Goal: Transaction & Acquisition: Purchase product/service

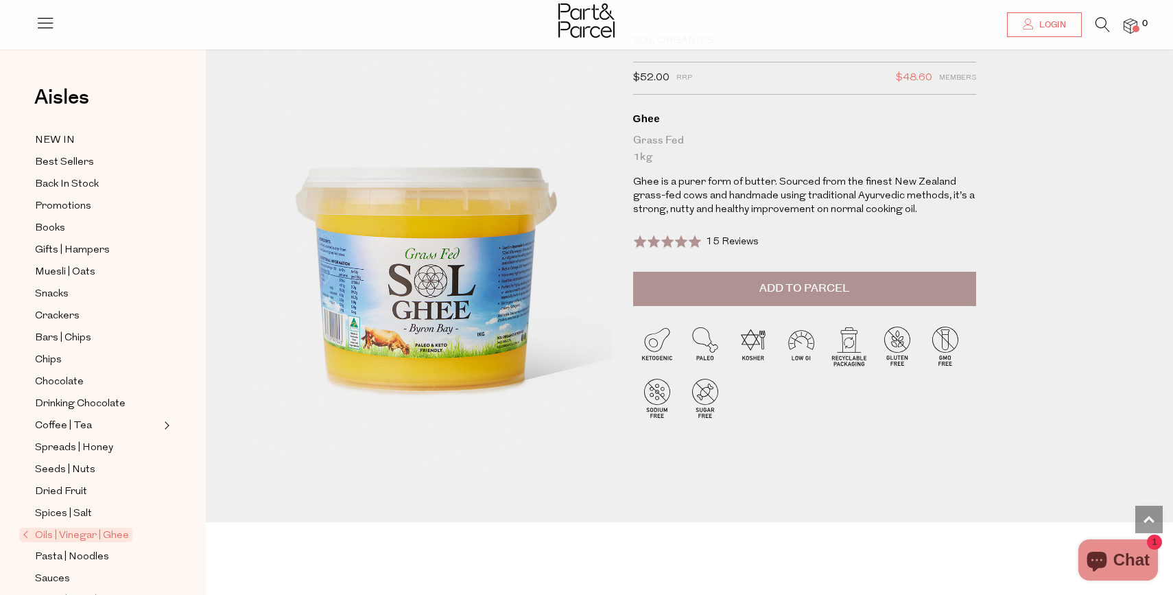
scroll to position [21, 0]
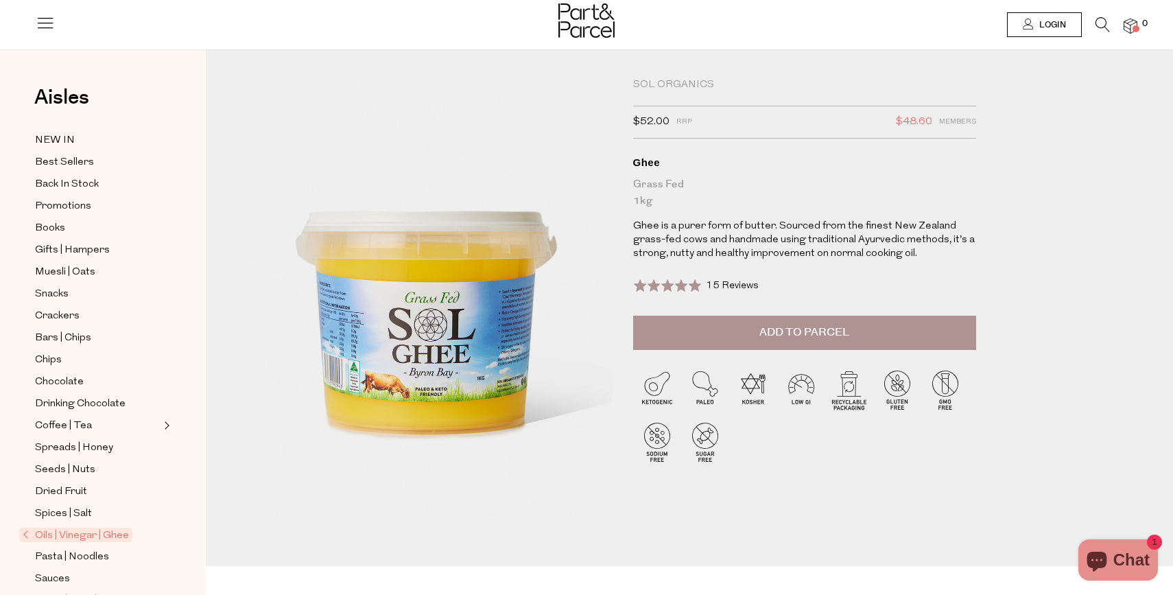
click at [1059, 27] on span "Login" at bounding box center [1051, 25] width 30 height 12
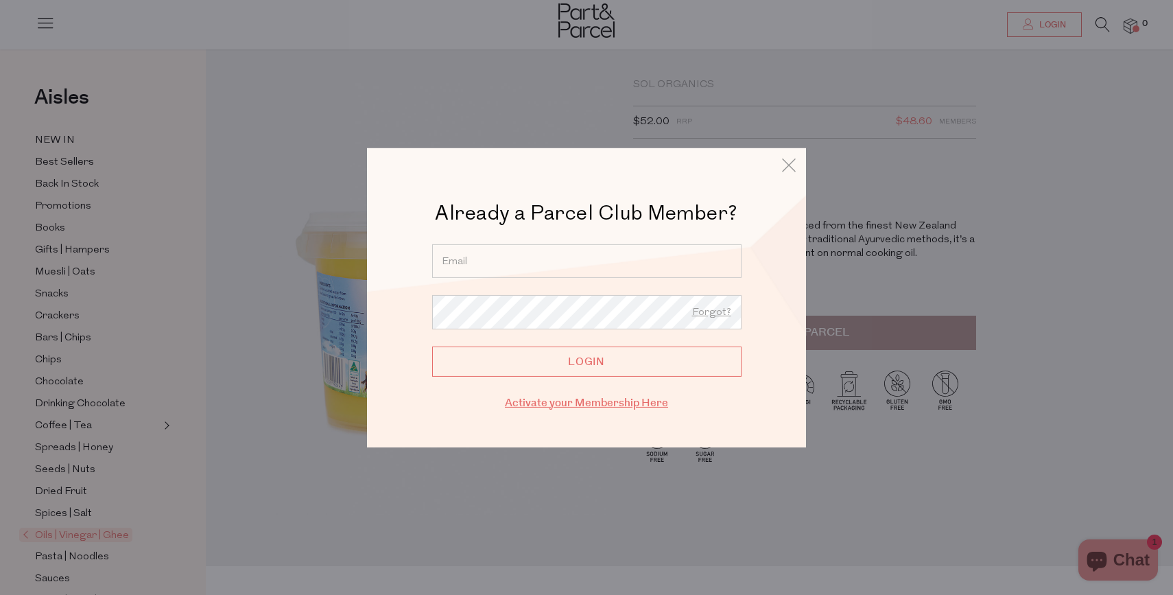
click at [592, 406] on link "Activate your Membership Here" at bounding box center [586, 403] width 163 height 16
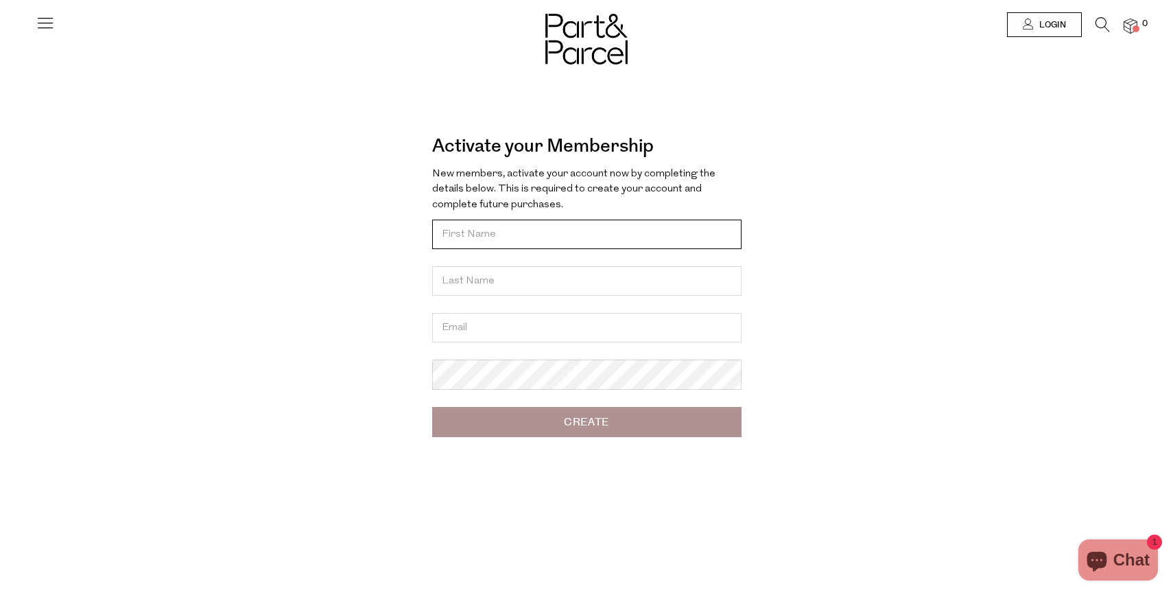
click at [539, 238] on input "text" at bounding box center [586, 235] width 309 height 30
type input "Thea"
click at [538, 274] on input "text" at bounding box center [586, 281] width 309 height 30
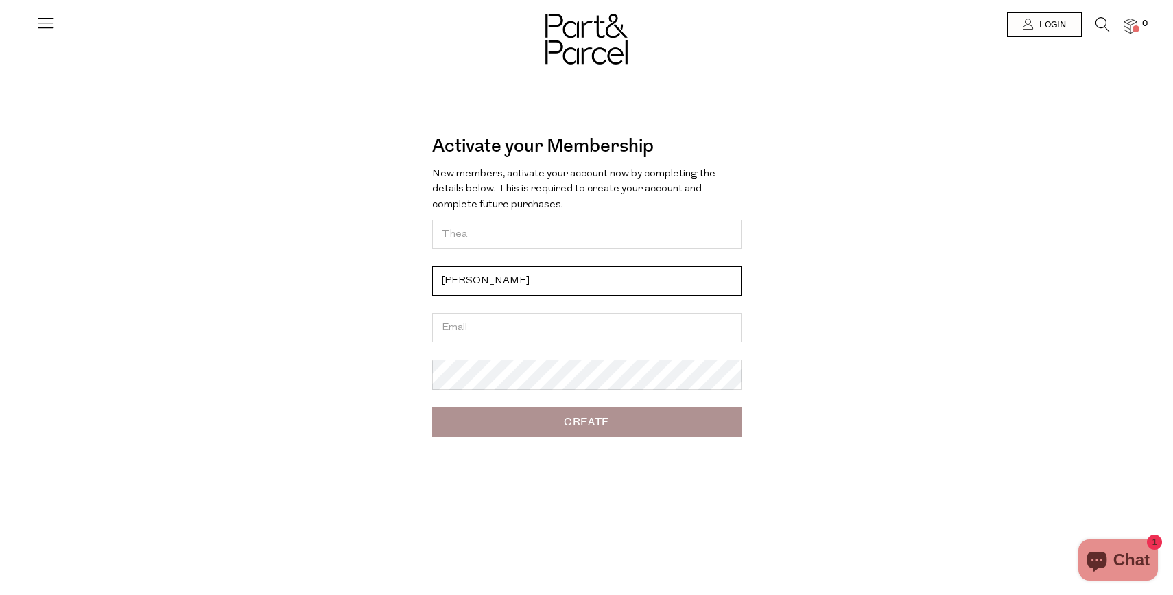
type input "Hoyle"
click at [480, 325] on input "email" at bounding box center [586, 328] width 309 height 30
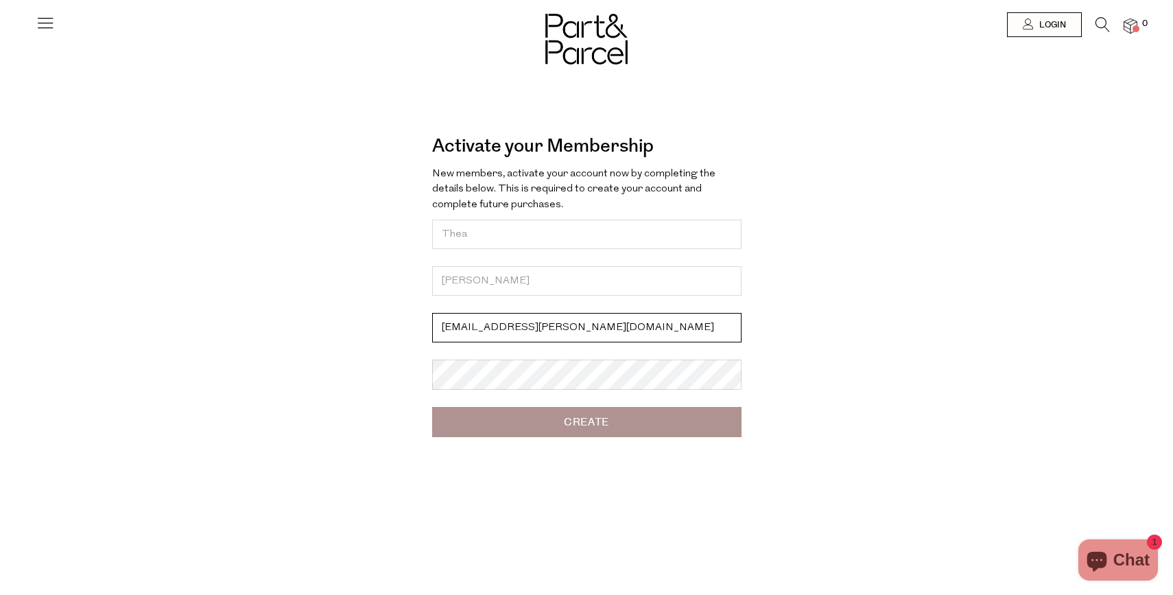
type input "thea.hoyle@hotmail.com"
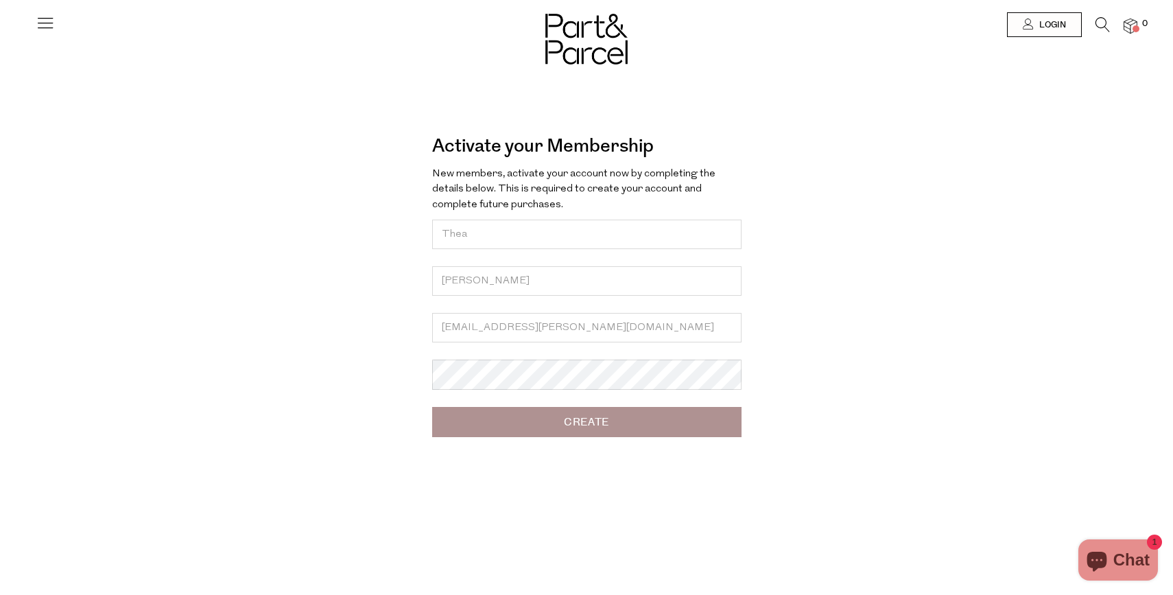
click at [592, 422] on input "Create" at bounding box center [586, 422] width 309 height 30
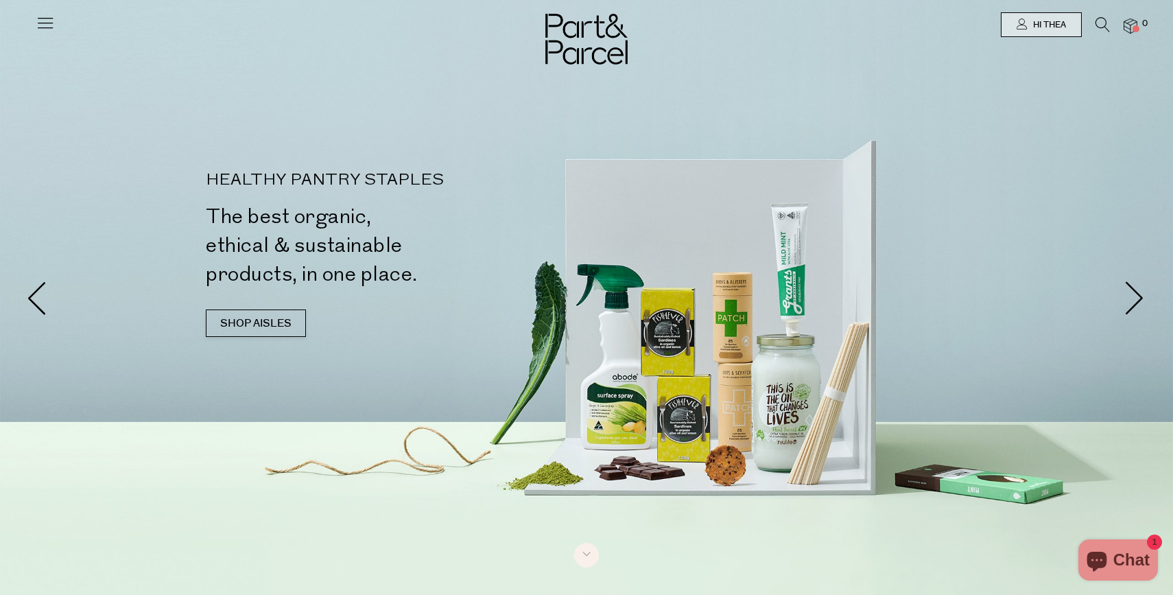
click at [44, 19] on icon at bounding box center [45, 22] width 19 height 19
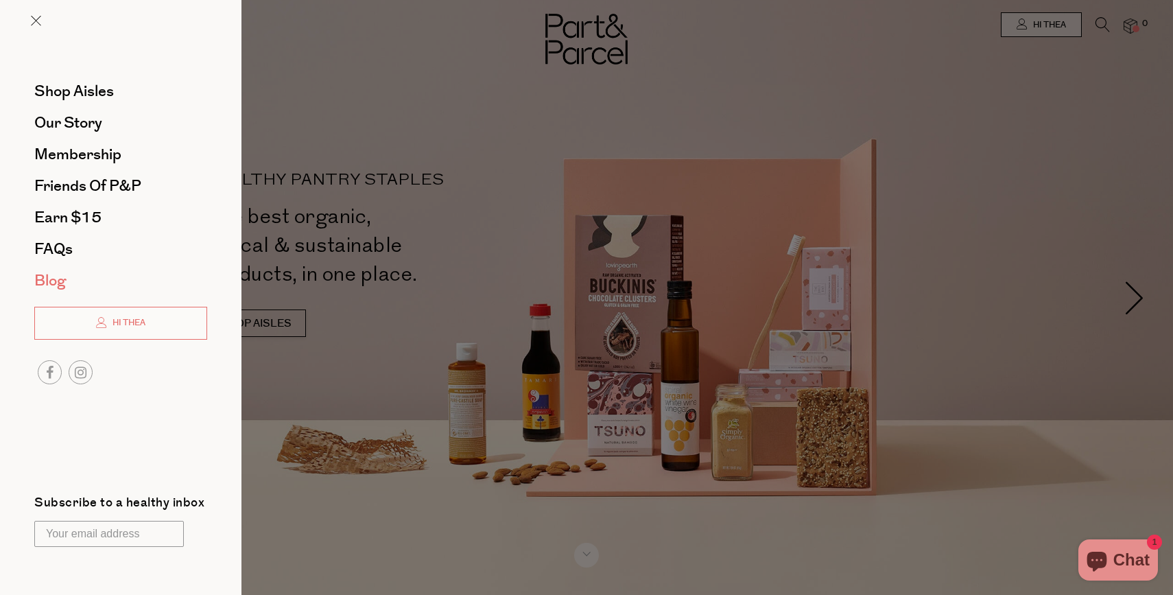
click at [57, 280] on span "Blog" at bounding box center [50, 281] width 32 height 22
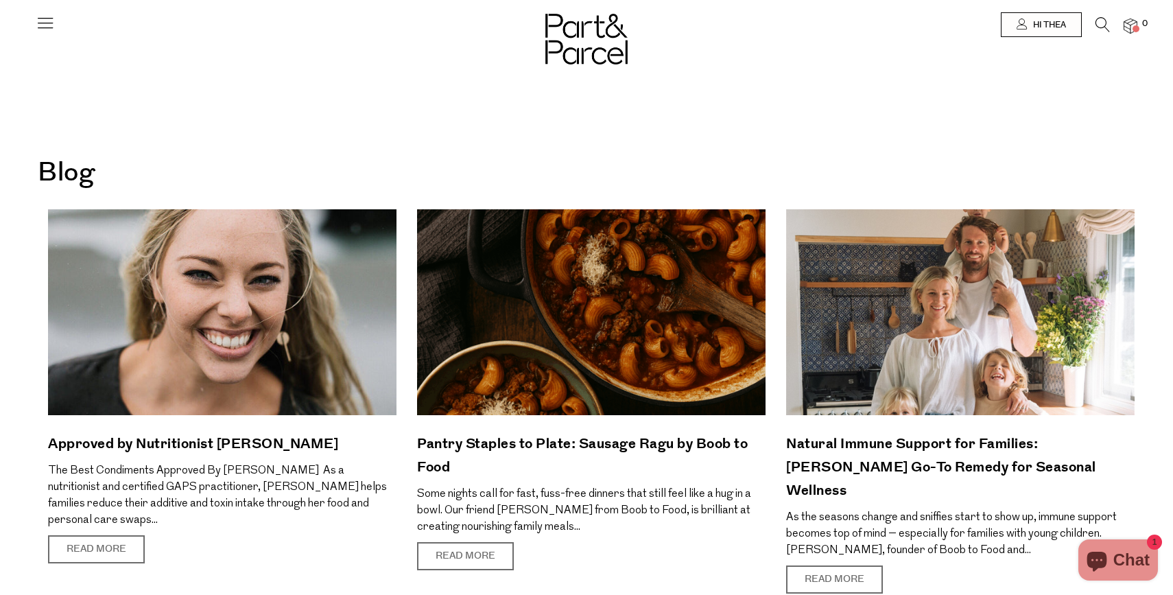
click at [44, 28] on icon at bounding box center [45, 22] width 19 height 19
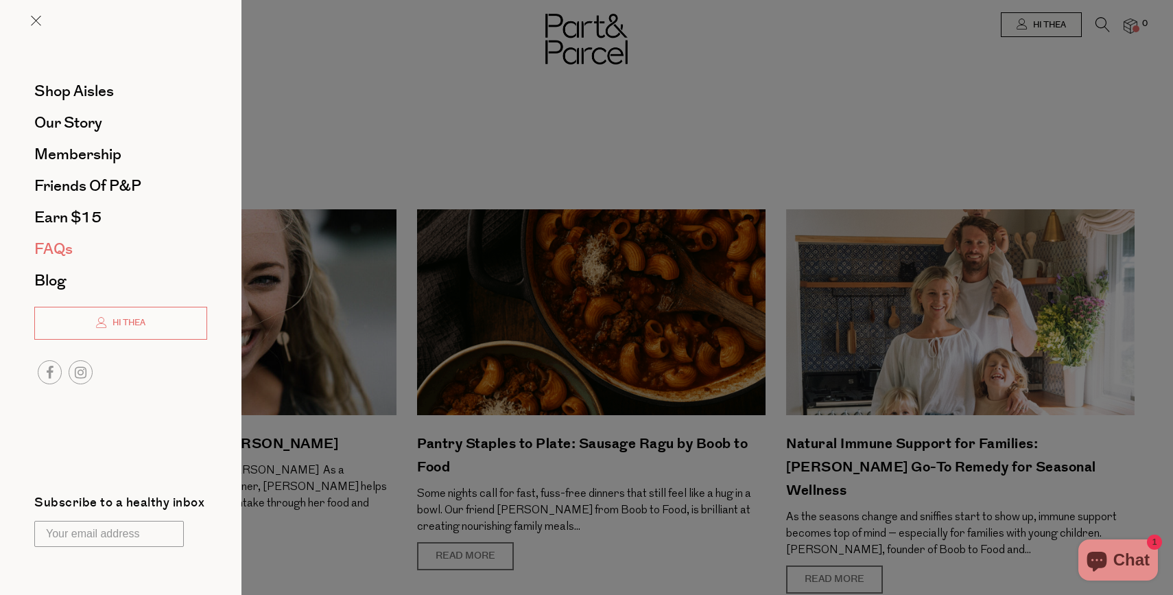
click at [61, 249] on span "FAQs" at bounding box center [53, 249] width 38 height 22
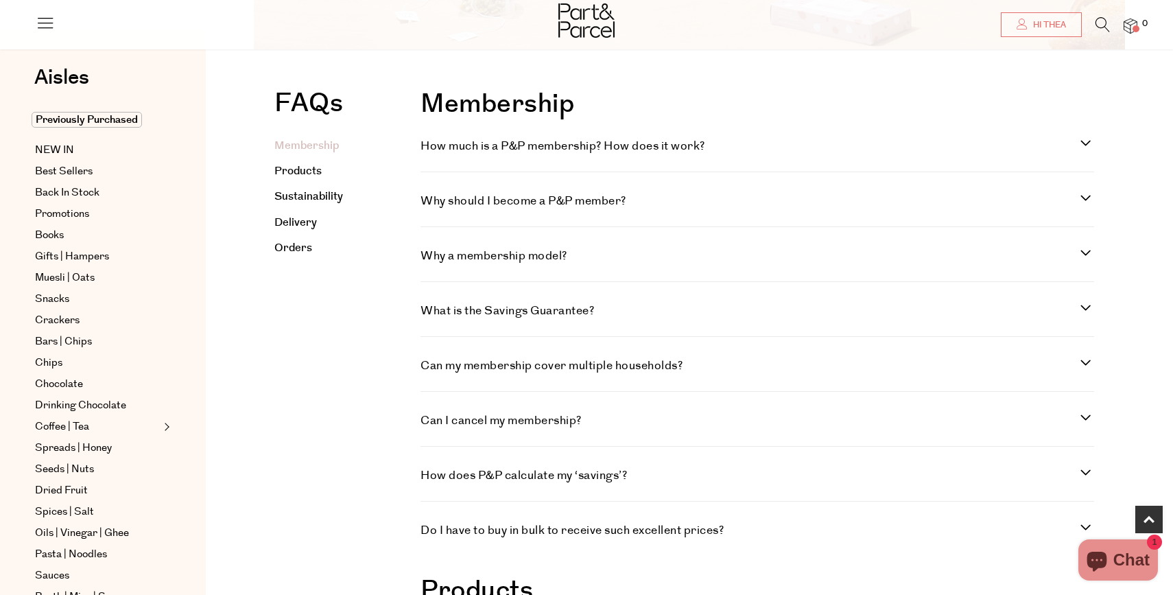
scroll to position [397, 0]
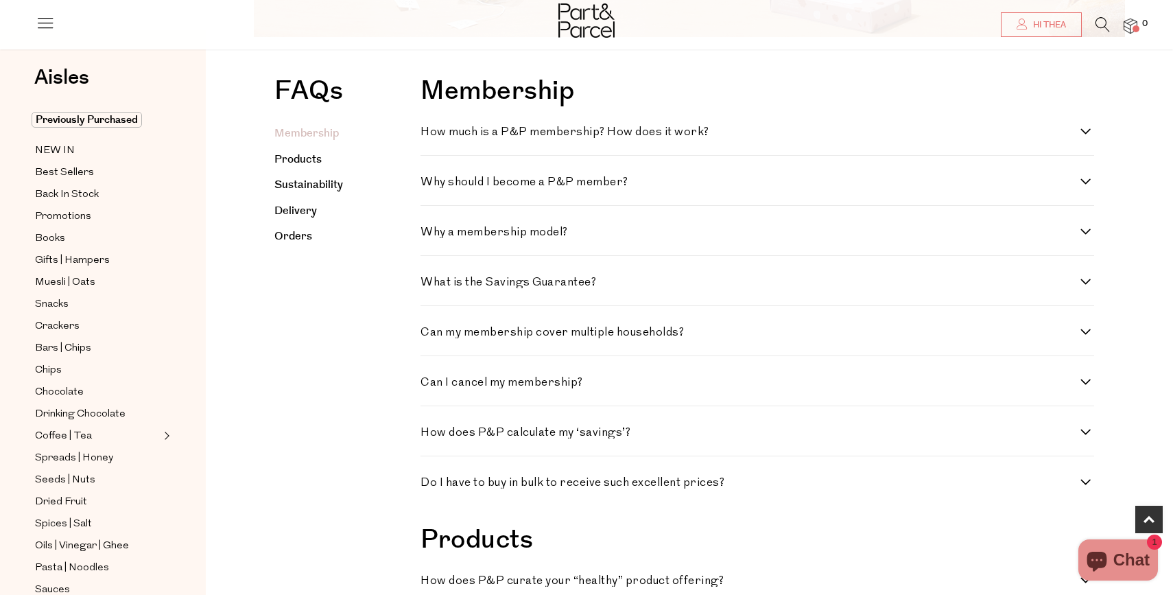
click at [610, 130] on h4 "How much is a P&P membership? How does it work?" at bounding box center [751, 132] width 660 height 12
click at [430, 130] on work\? "How much is a P&P membership? How does it work?" at bounding box center [425, 130] width 9 height 9
checkbox work\? "true"
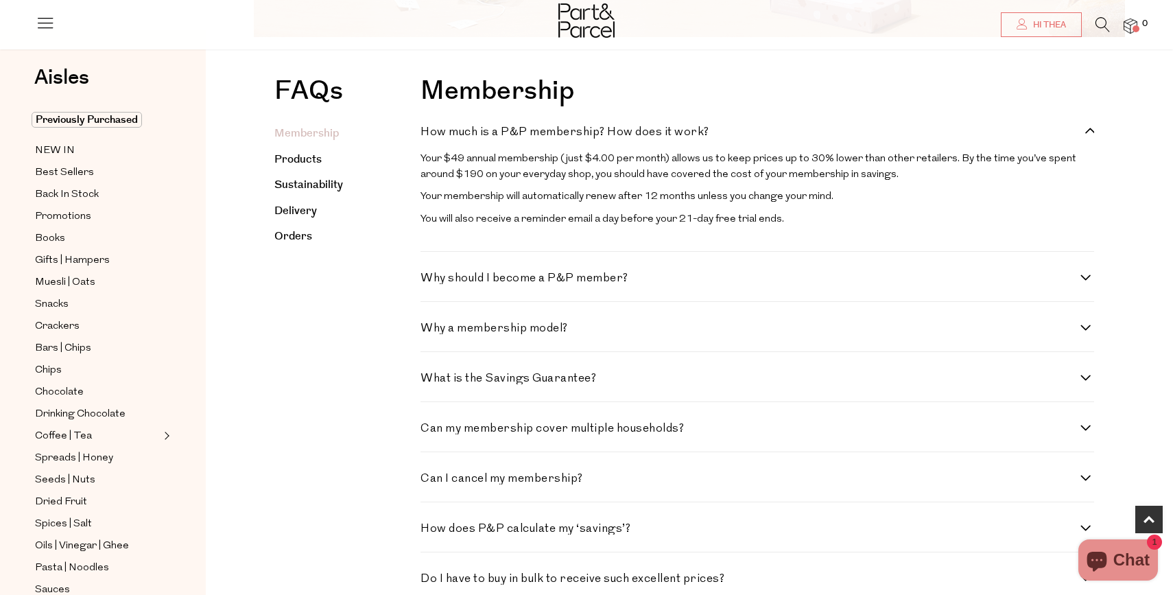
click at [532, 278] on h4 "Why should I become a P&P member?" at bounding box center [751, 278] width 660 height 12
click at [430, 278] on member\? "Why should I become a P&P member?" at bounding box center [425, 276] width 9 height 9
checkbox member\? "true"
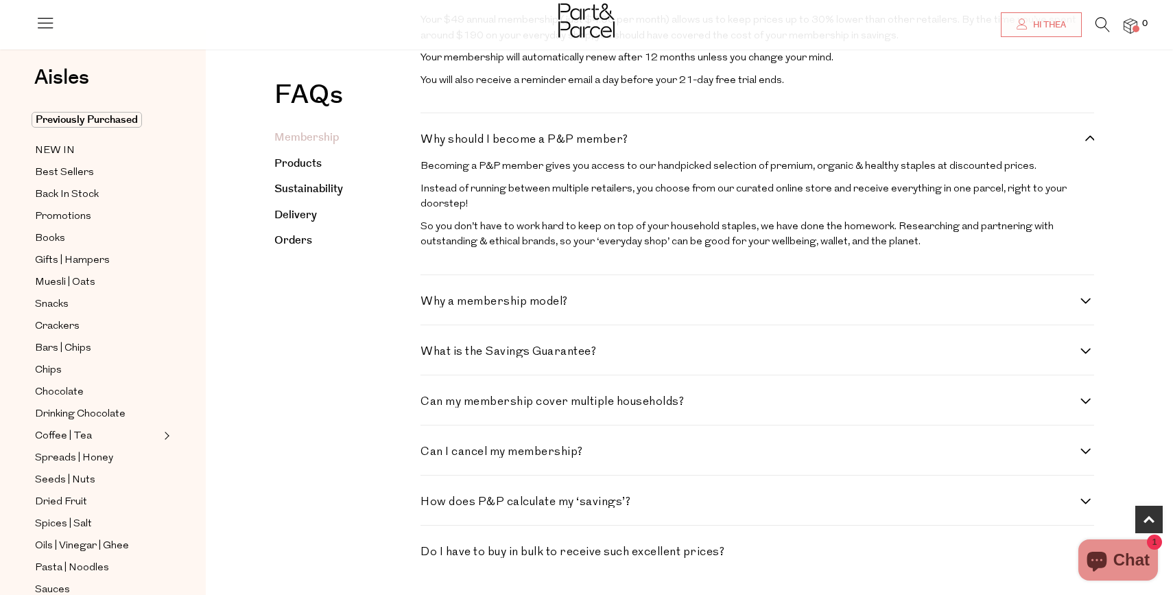
scroll to position [554, 0]
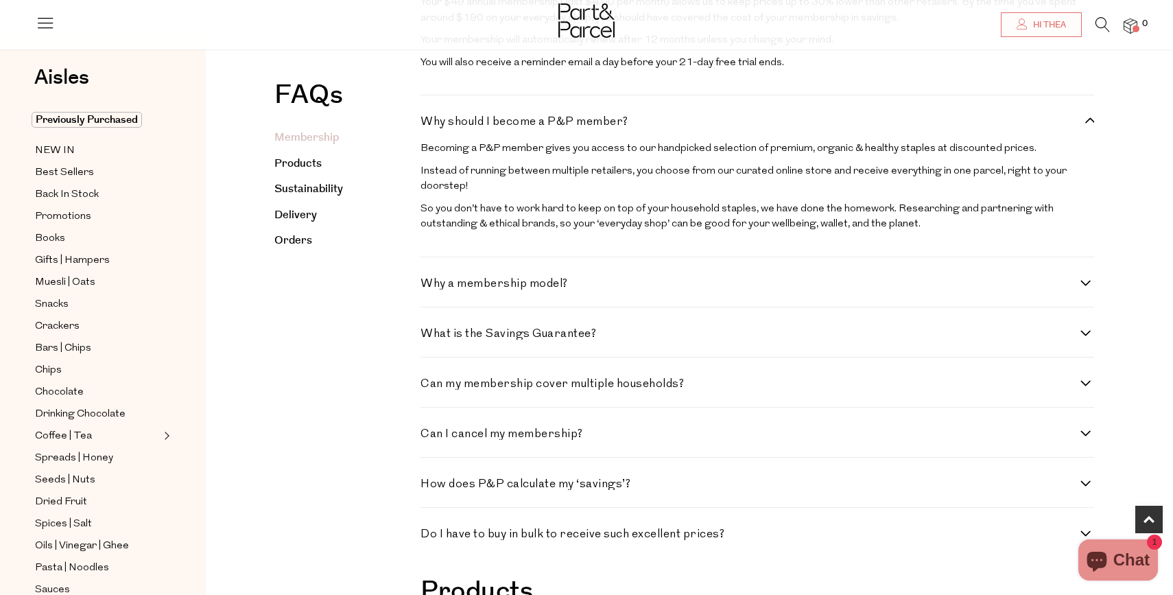
click at [517, 293] on div "Why a membership model? P&P’s membership model allows us to deliver the highest…" at bounding box center [758, 282] width 674 height 50
click at [511, 286] on h4 "Why a membership model?" at bounding box center [751, 284] width 660 height 12
click at [430, 286] on model\? "Why a membership model?" at bounding box center [425, 282] width 9 height 9
checkbox model\? "true"
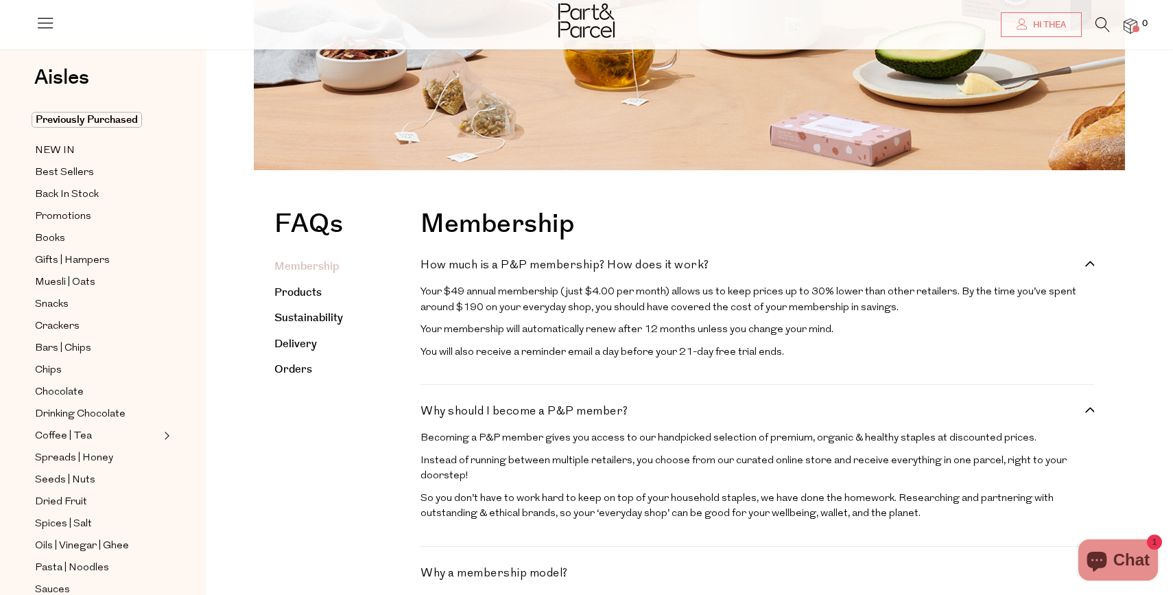
scroll to position [0, 0]
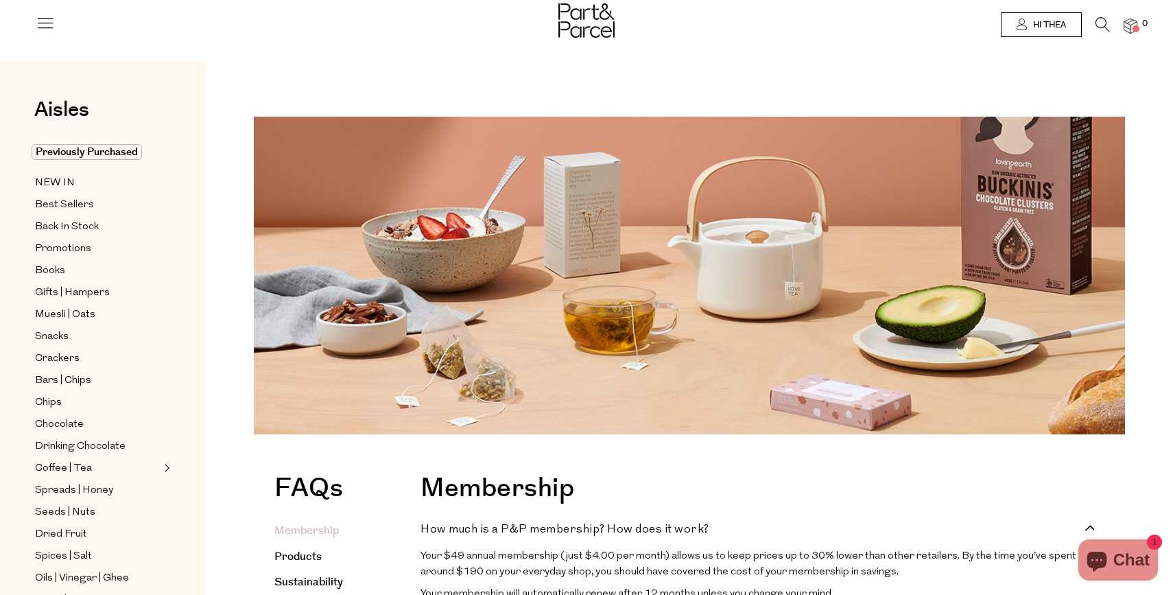
click at [1108, 21] on icon at bounding box center [1103, 24] width 14 height 15
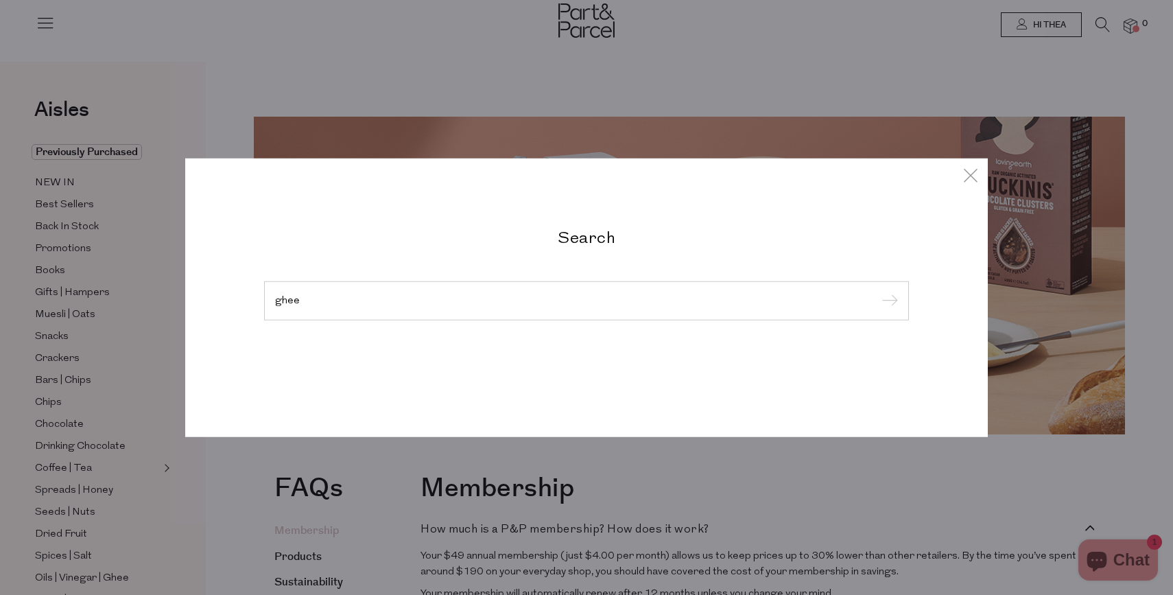
type input "ghee"
click at [878, 291] on input "submit" at bounding box center [888, 301] width 21 height 21
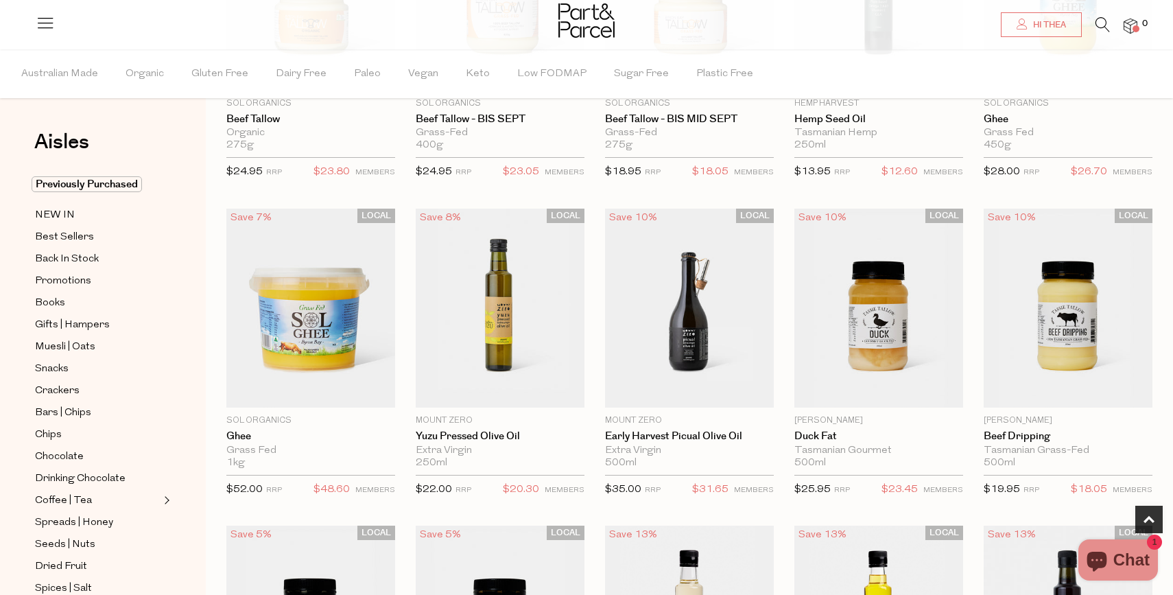
scroll to position [594, 0]
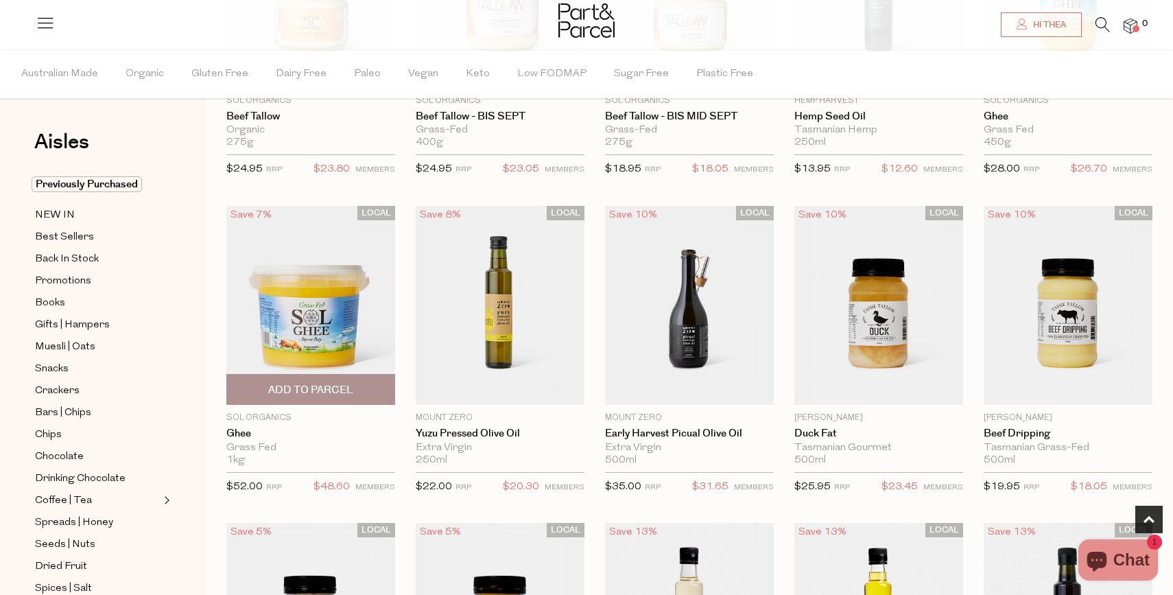
click at [329, 388] on span "Add To Parcel" at bounding box center [310, 390] width 85 height 14
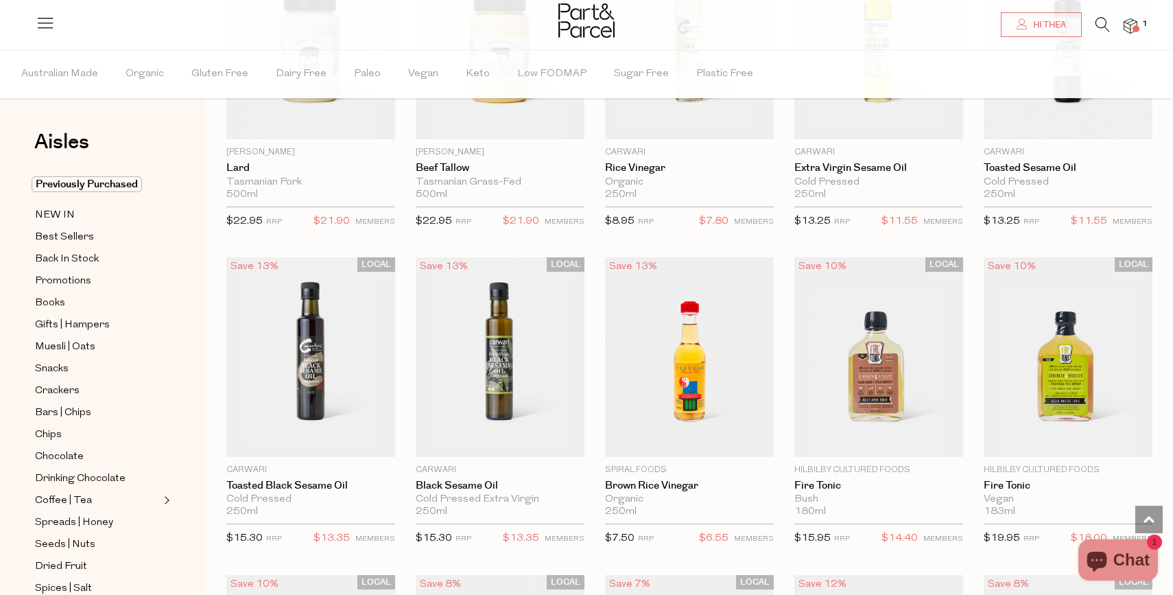
scroll to position [1177, 0]
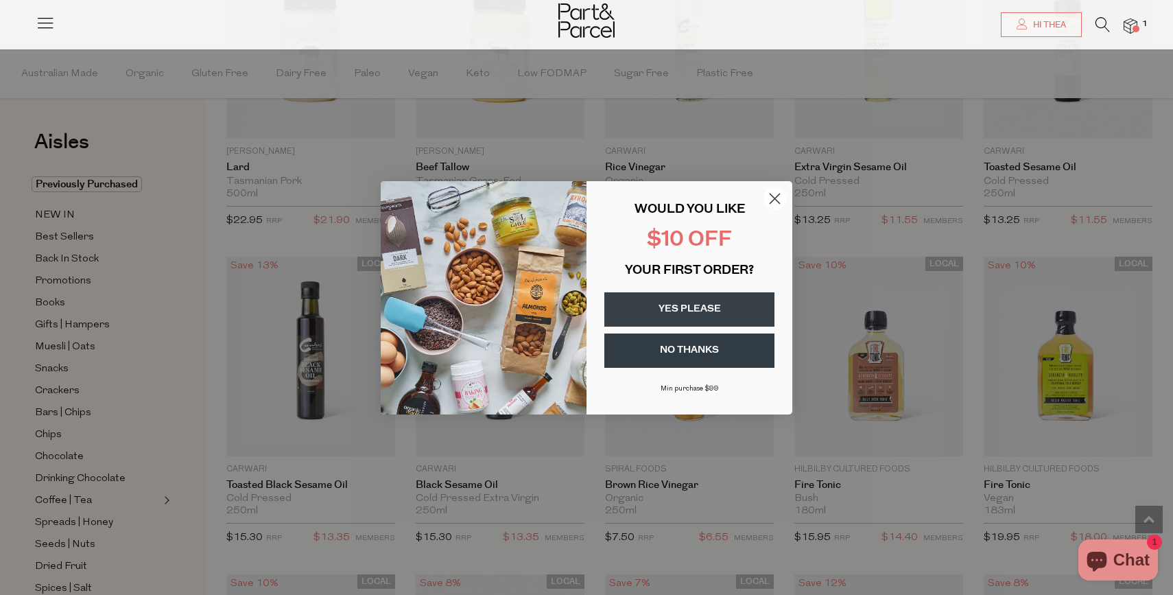
click at [716, 305] on button "YES PLEASE" at bounding box center [690, 309] width 170 height 34
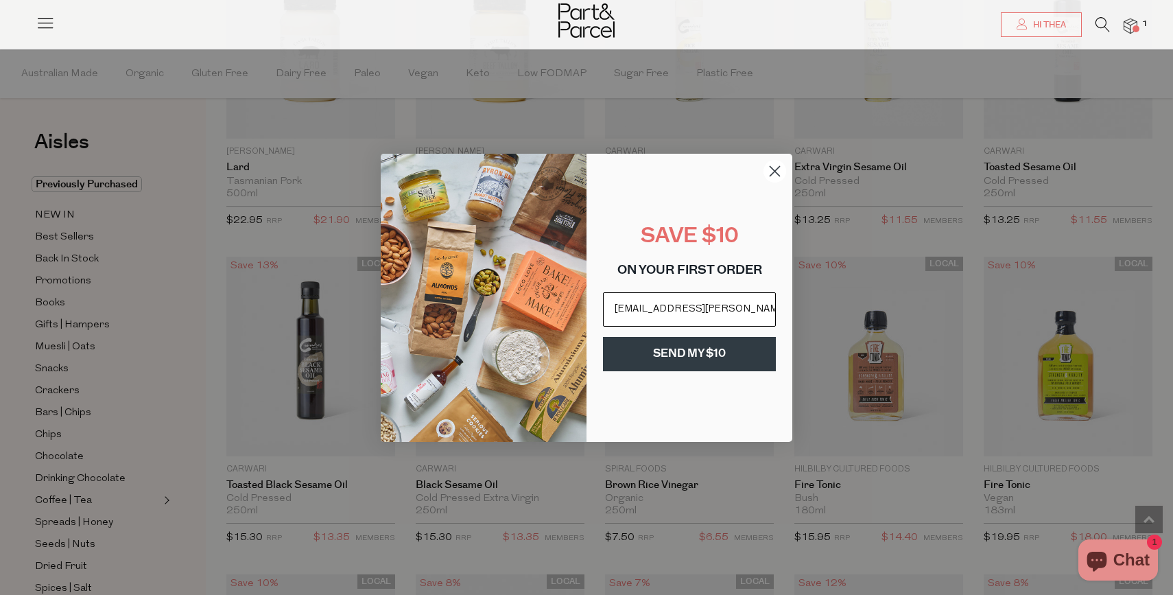
type input "thea.hoyle@hotmail.com"
click input "Submit" at bounding box center [0, 0] width 0 height 0
click at [745, 349] on button "SEND MY $10" at bounding box center [689, 354] width 173 height 34
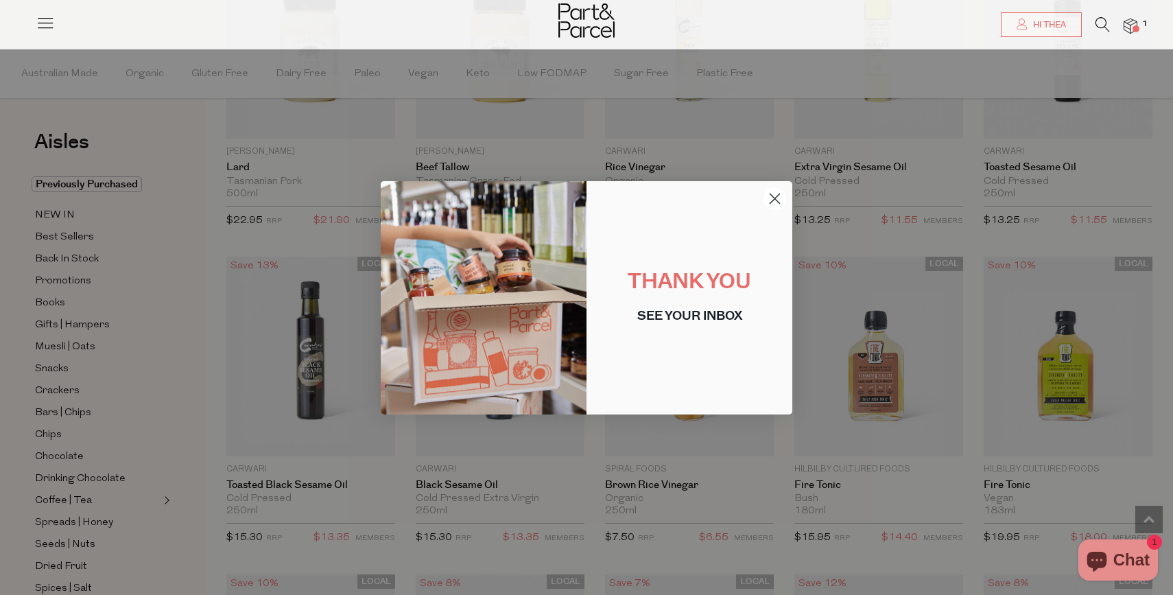
click at [773, 199] on icon "Close dialog" at bounding box center [776, 199] width 10 height 10
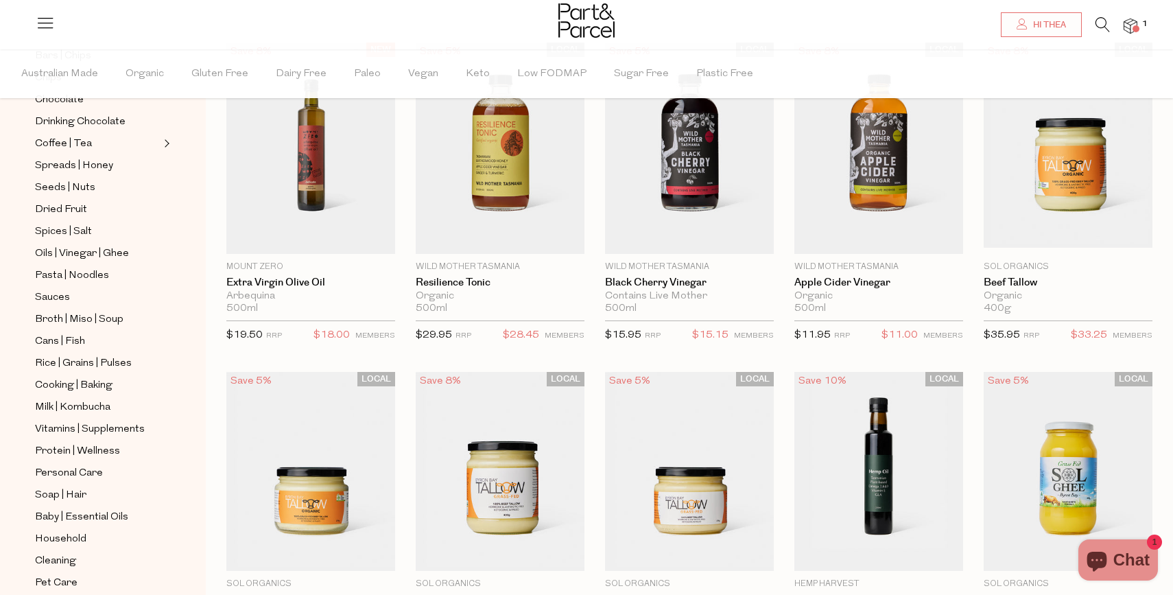
scroll to position [106, 0]
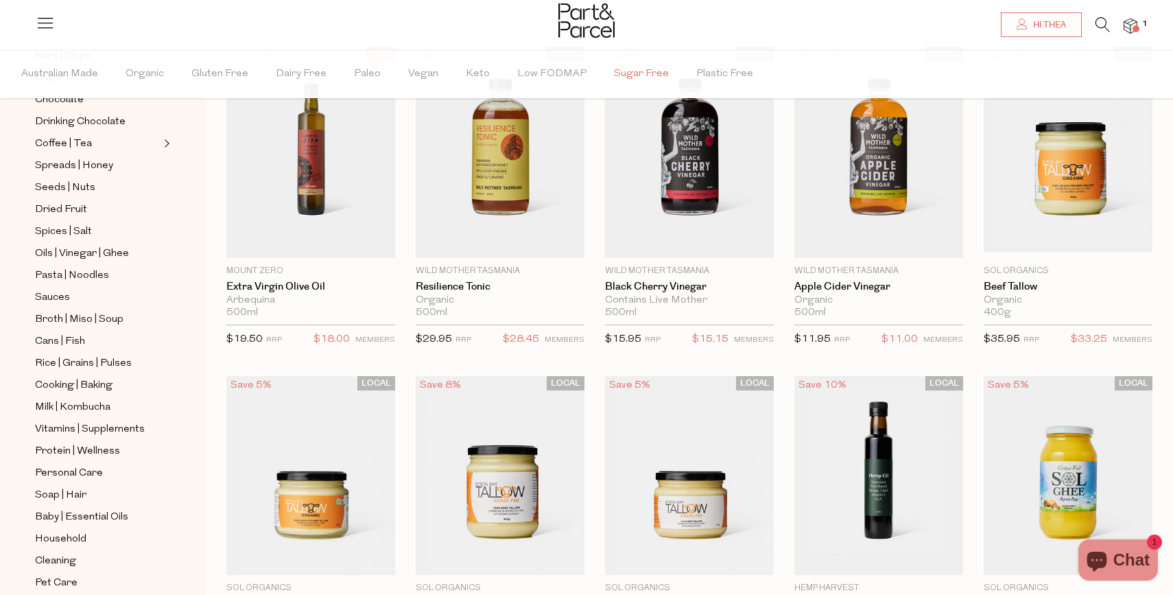
click at [619, 75] on span "Sugar Free" at bounding box center [641, 74] width 55 height 48
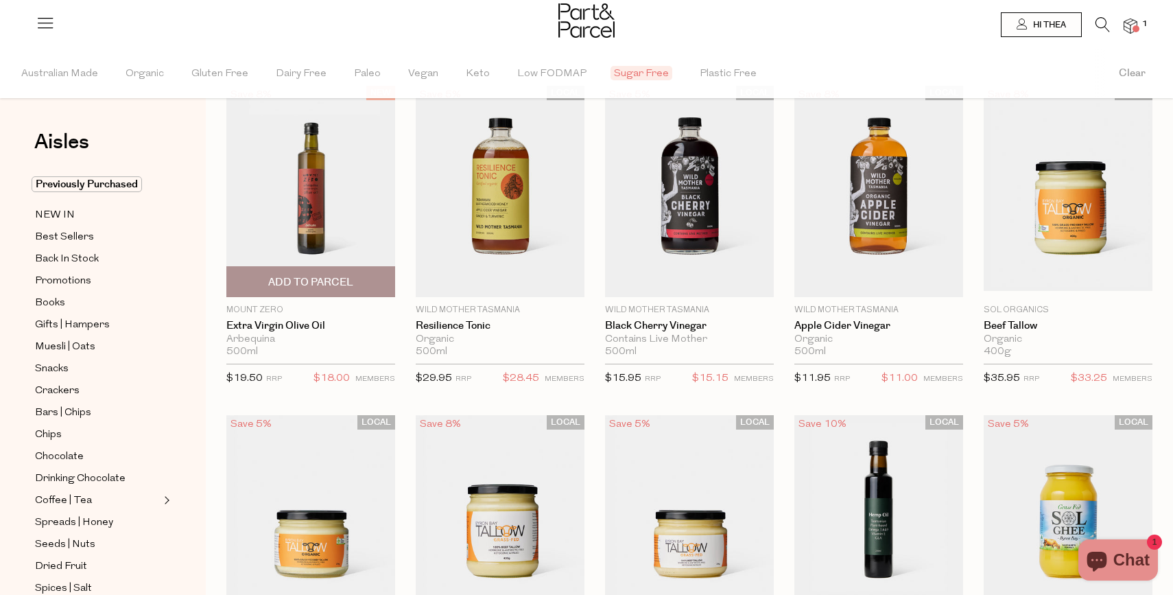
scroll to position [3, 0]
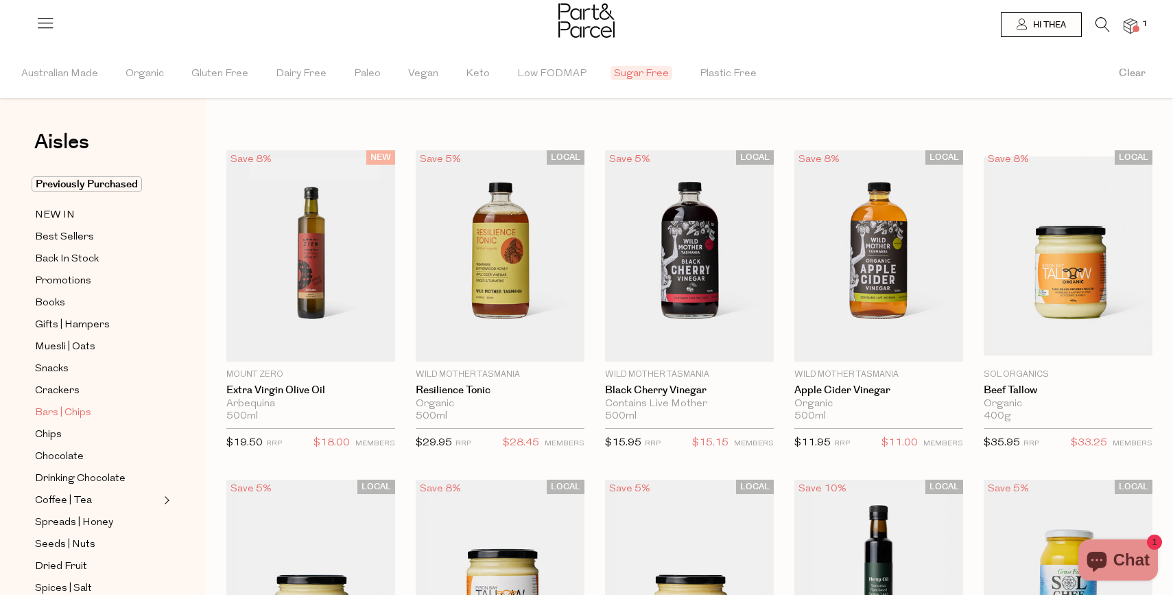
click at [73, 408] on span "Bars | Chips" at bounding box center [63, 413] width 56 height 16
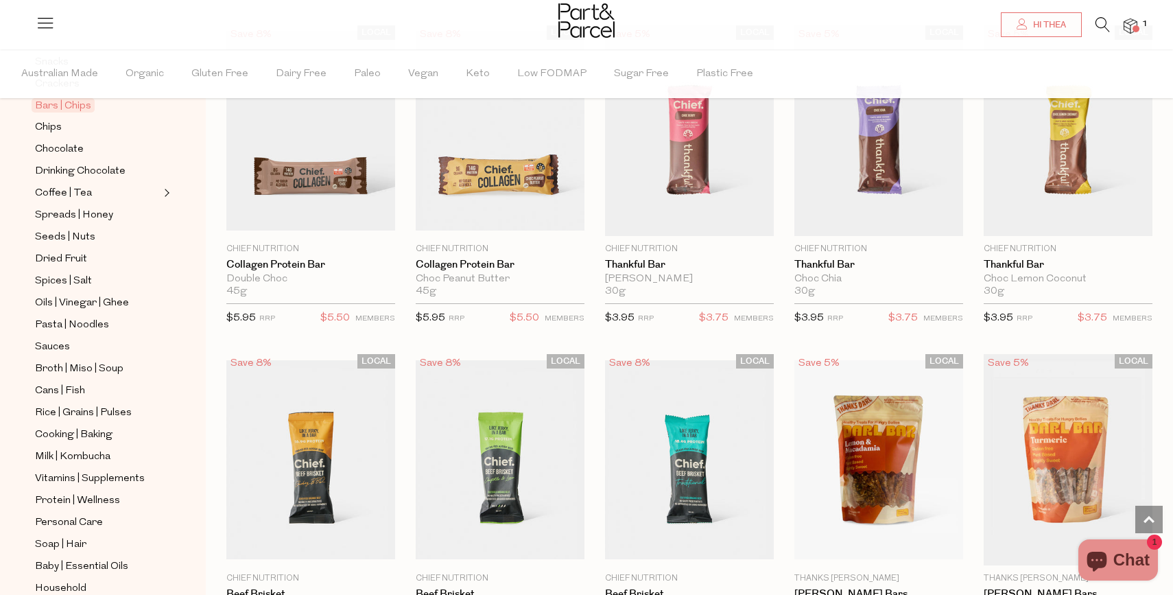
scroll to position [300, 0]
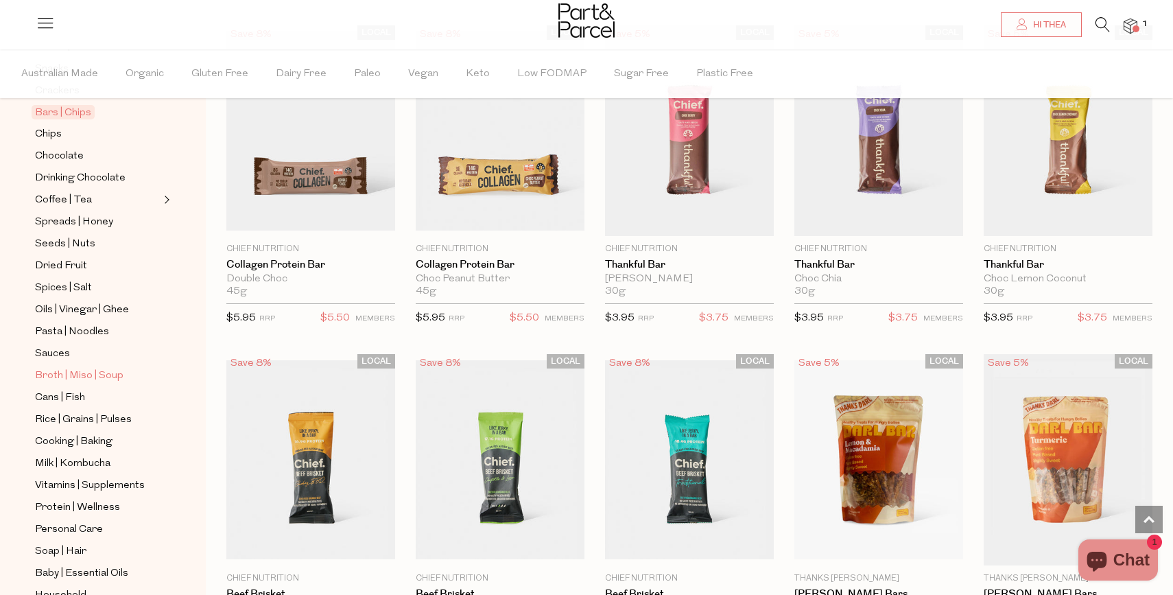
click at [97, 368] on span "Broth | Miso | Soup" at bounding box center [79, 376] width 89 height 16
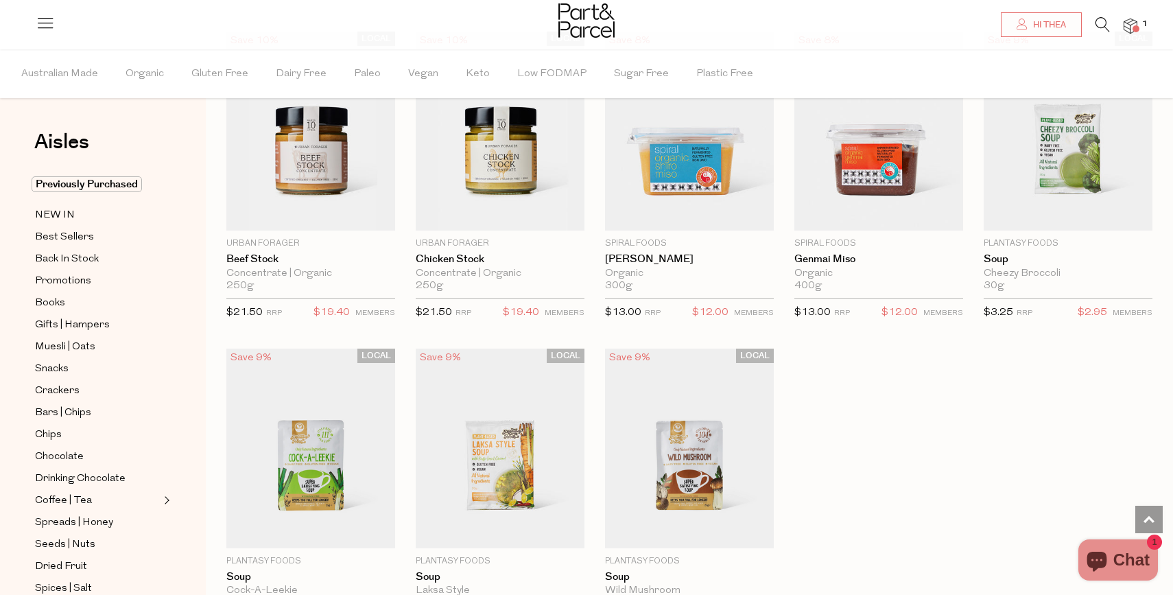
scroll to position [1734, 0]
click at [692, 213] on span "Add To Parcel" at bounding box center [689, 215] width 85 height 14
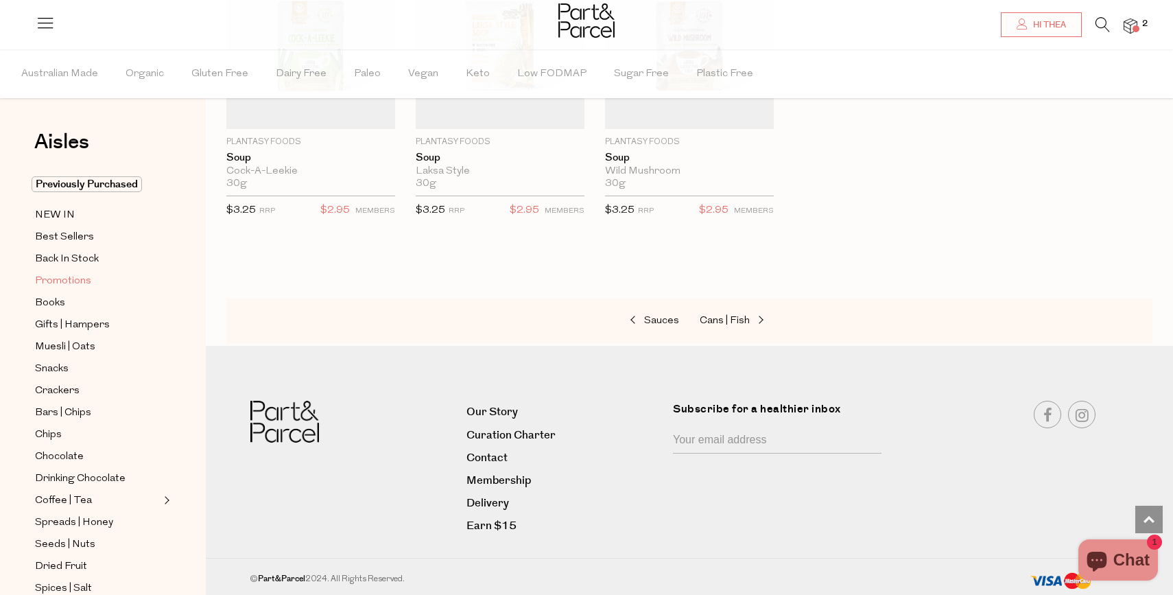
scroll to position [20, 0]
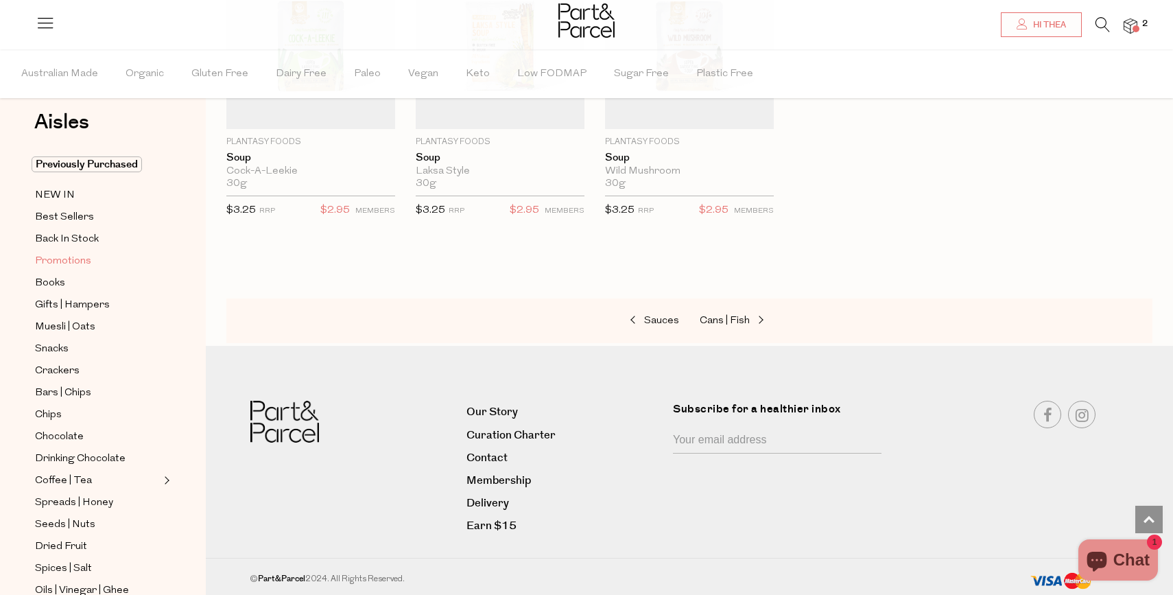
click at [91, 263] on link "Promotions" at bounding box center [97, 261] width 125 height 17
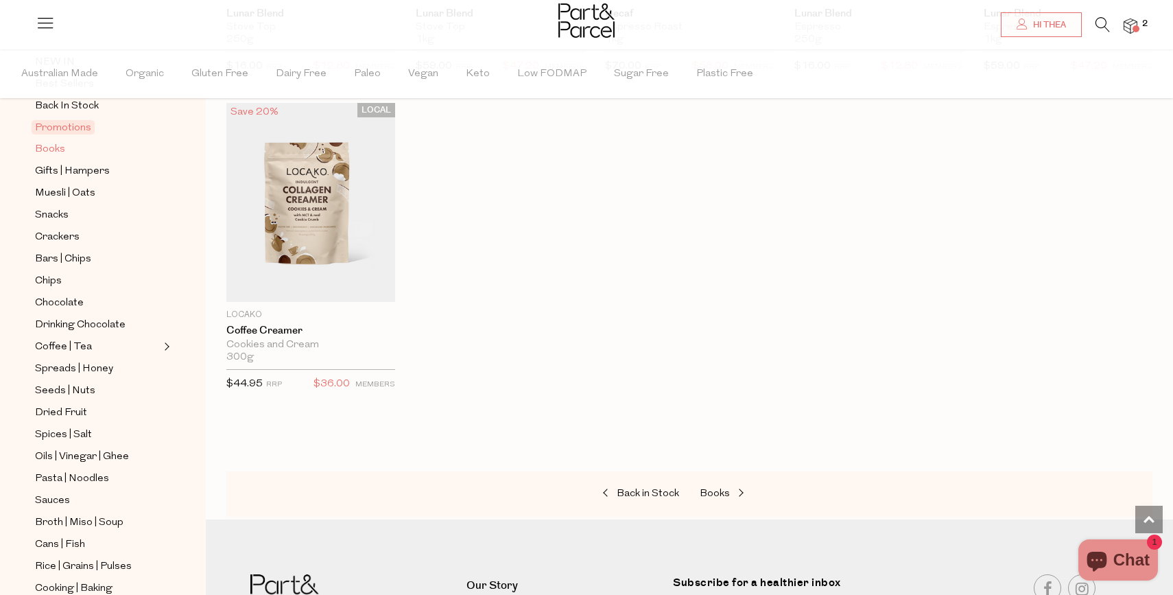
scroll to position [176, 0]
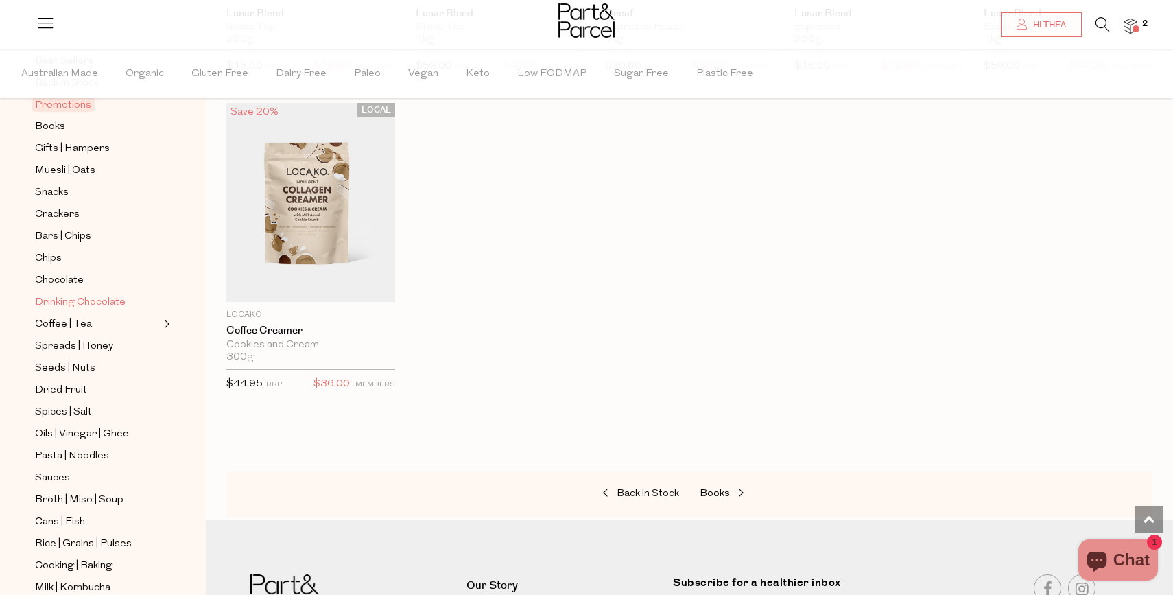
click at [106, 303] on span "Drinking Chocolate" at bounding box center [80, 302] width 91 height 16
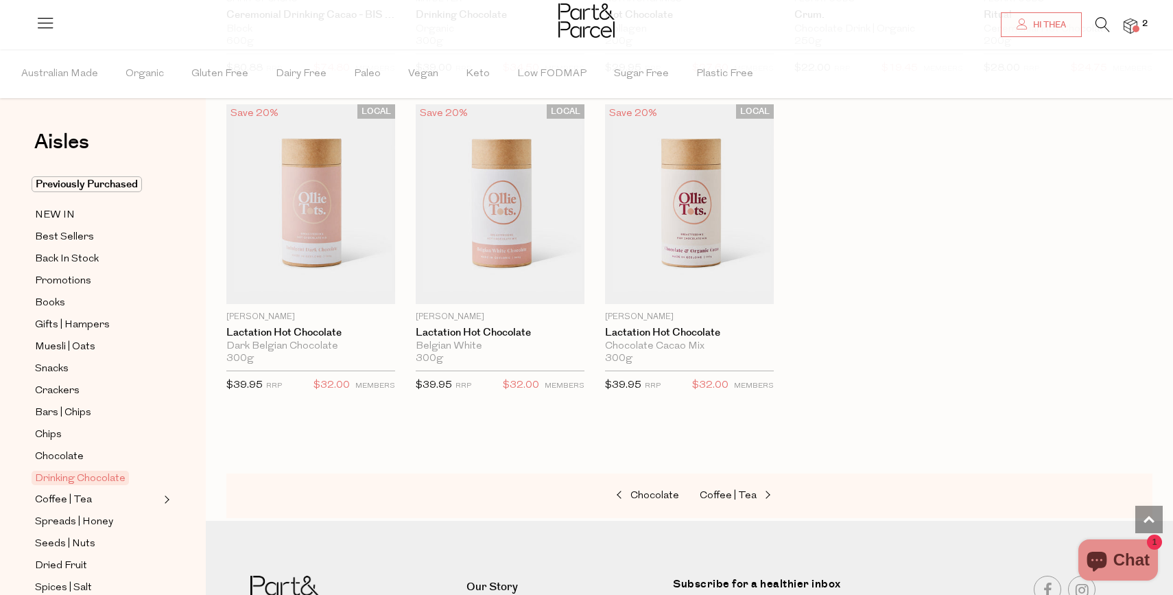
scroll to position [1054, 0]
